Goal: Information Seeking & Learning: Check status

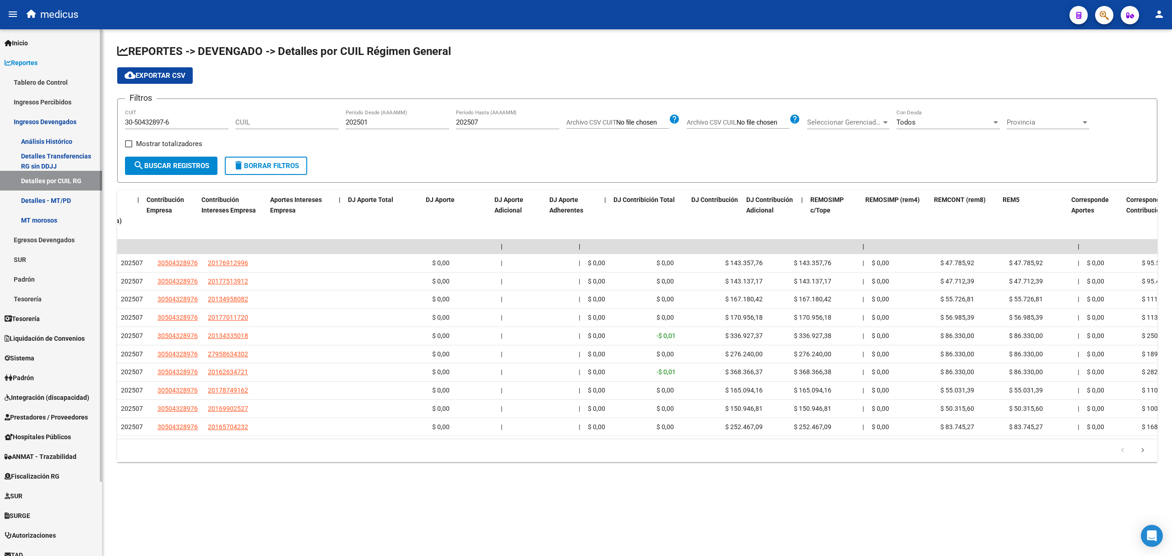
scroll to position [0, 1247]
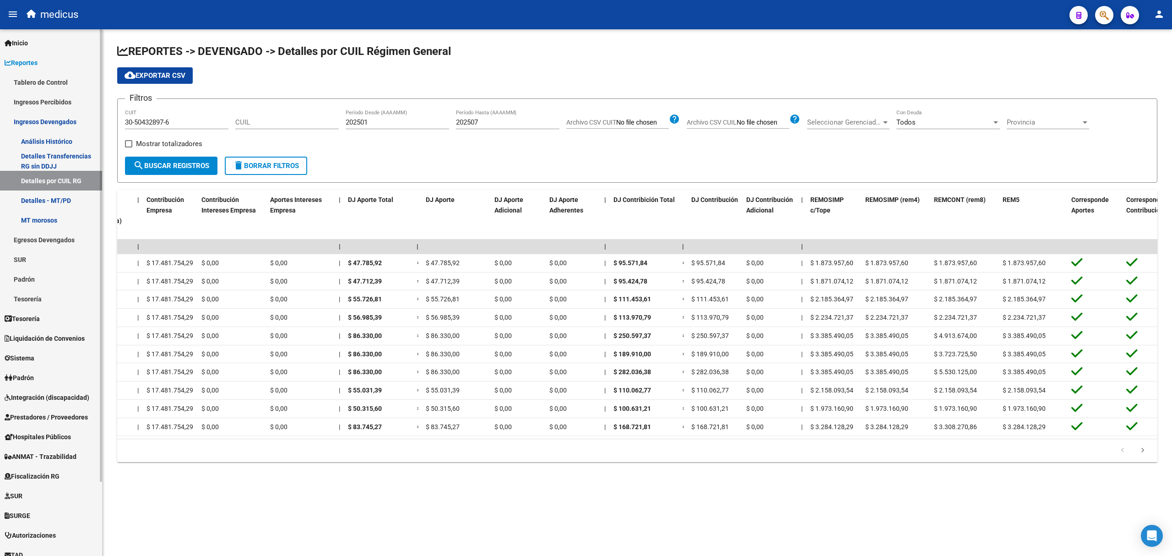
click at [30, 77] on link "Tablero de Control" at bounding box center [51, 82] width 102 height 20
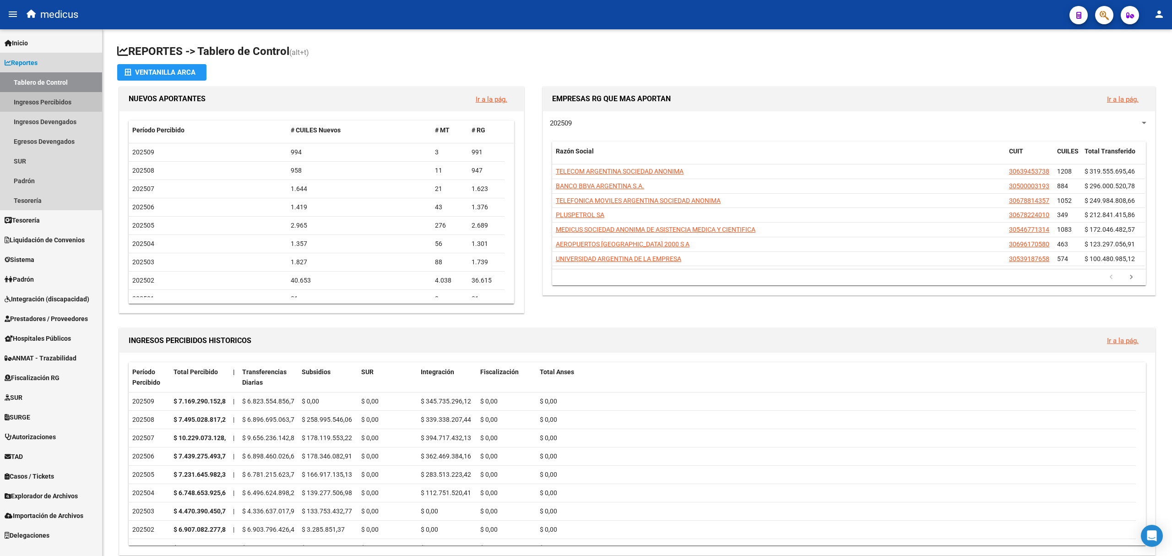
click at [49, 101] on link "Ingresos Percibidos" at bounding box center [51, 102] width 102 height 20
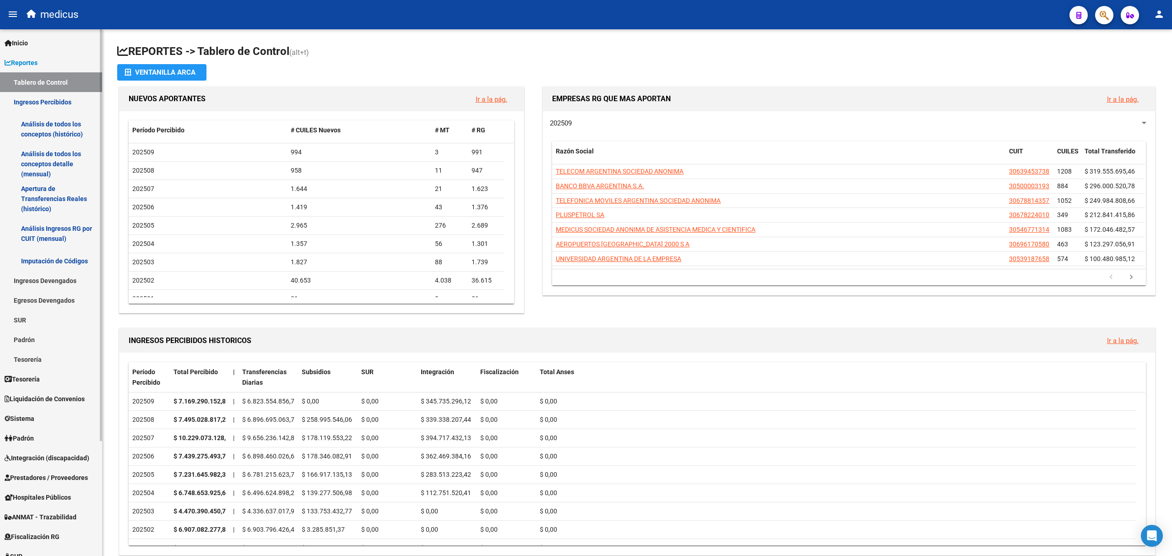
click at [46, 124] on link "Análisis de todos los conceptos (histórico)" at bounding box center [51, 129] width 102 height 35
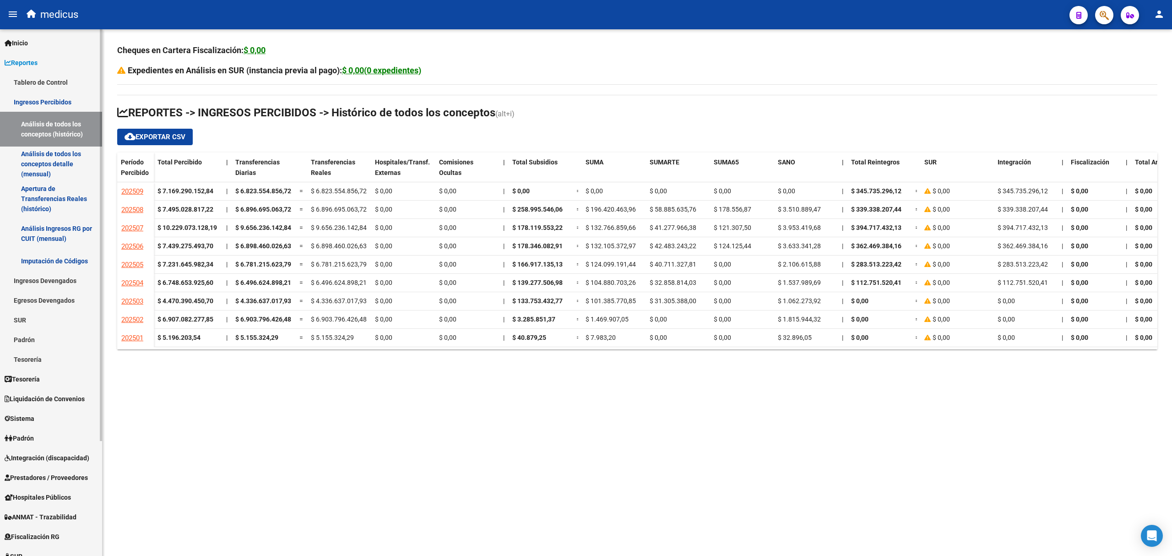
click at [54, 165] on link "Análisis de todos los conceptos detalle (mensual)" at bounding box center [51, 163] width 102 height 35
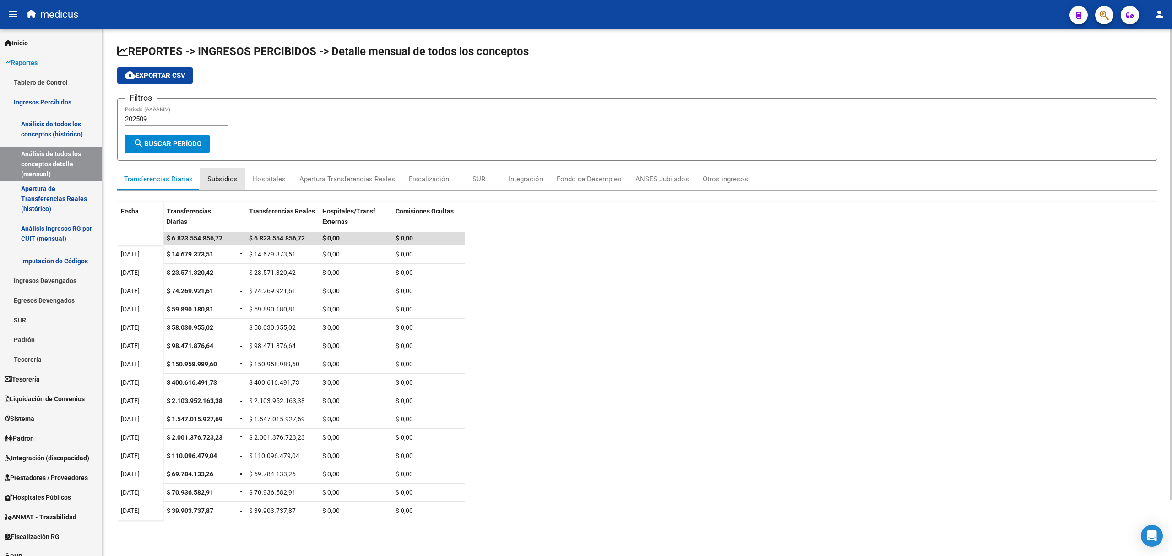
click at [220, 174] on div "Subsidios" at bounding box center [222, 179] width 30 height 10
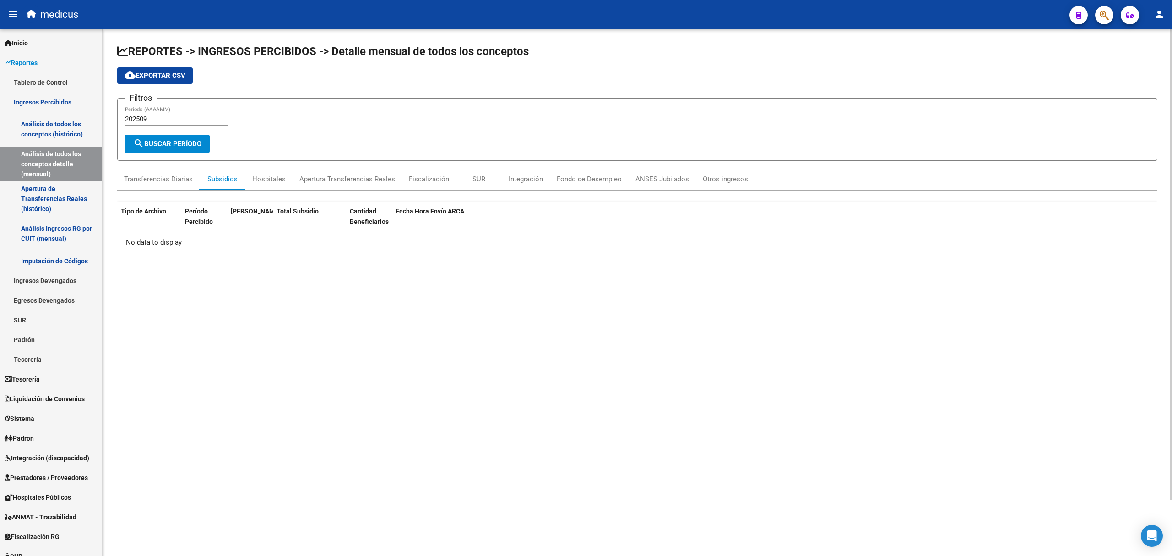
click at [173, 119] on input "202509" at bounding box center [176, 119] width 103 height 8
type input "202508"
drag, startPoint x: 699, startPoint y: 154, endPoint x: 700, endPoint y: 145, distance: 9.2
click at [699, 154] on form "Filtros 202508 Período (AAAAMM) search Buscar Período" at bounding box center [637, 129] width 1040 height 62
click at [151, 141] on span "search Buscar Período" at bounding box center [167, 144] width 68 height 8
